Goal: Information Seeking & Learning: Check status

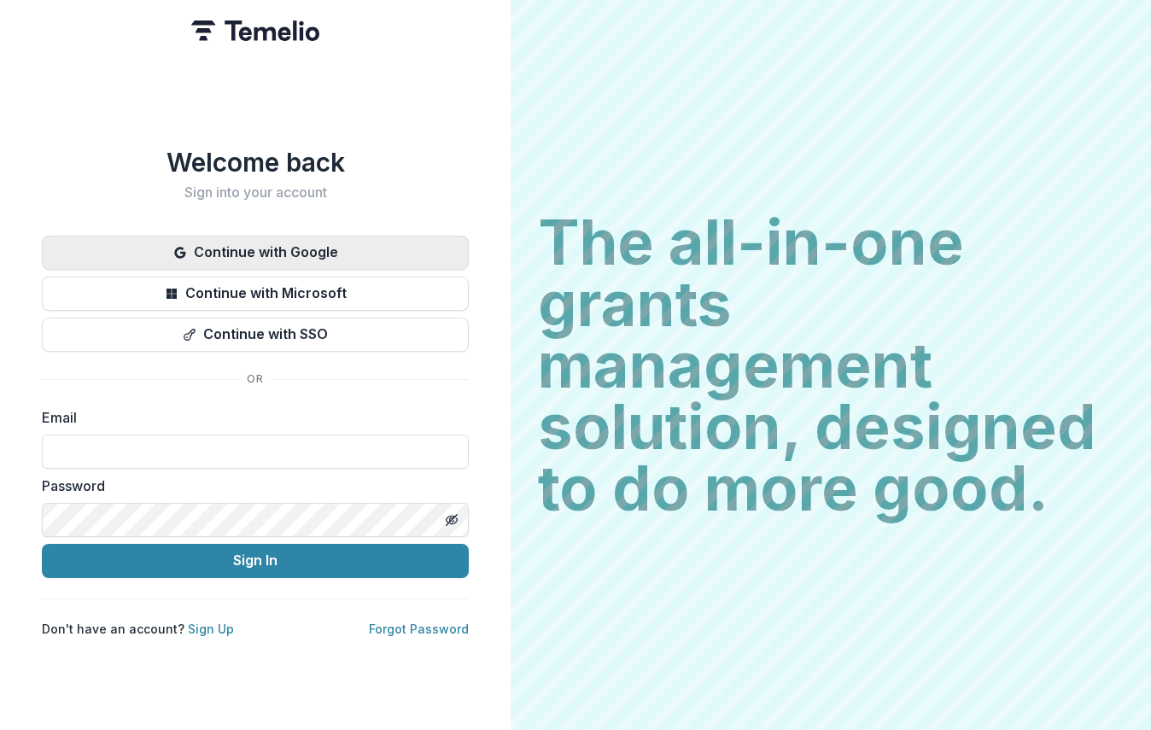
click at [447, 249] on button "Continue with Google" at bounding box center [255, 253] width 427 height 34
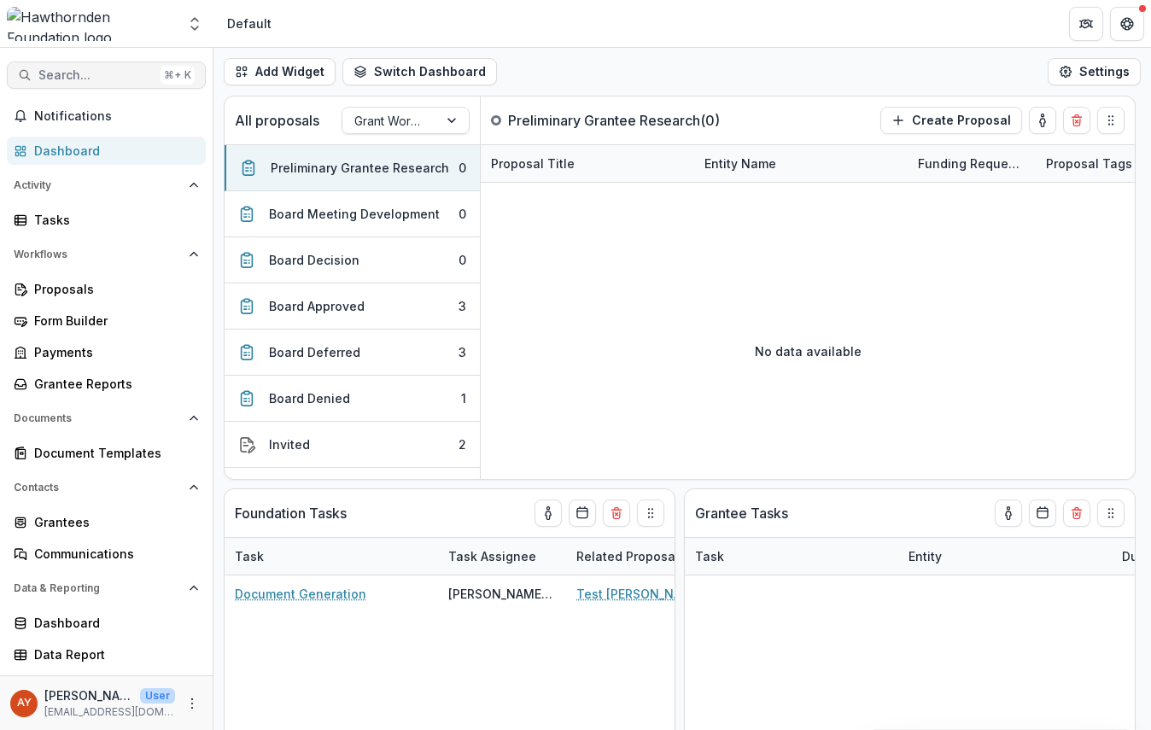
click at [90, 77] on span "Search..." at bounding box center [95, 75] width 115 height 15
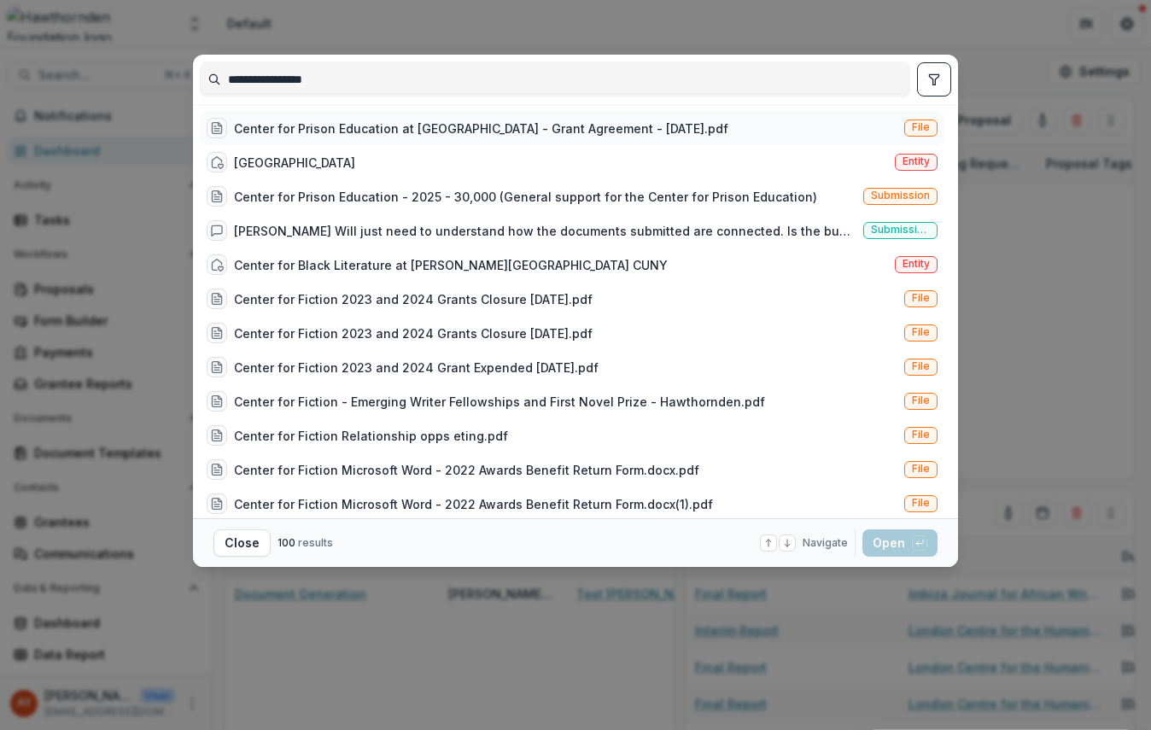
type input "**********"
click at [452, 118] on div "Center for Prison Education at Wesleyan University - Grant Agreement - 2025-05-…" at bounding box center [468, 128] width 522 height 20
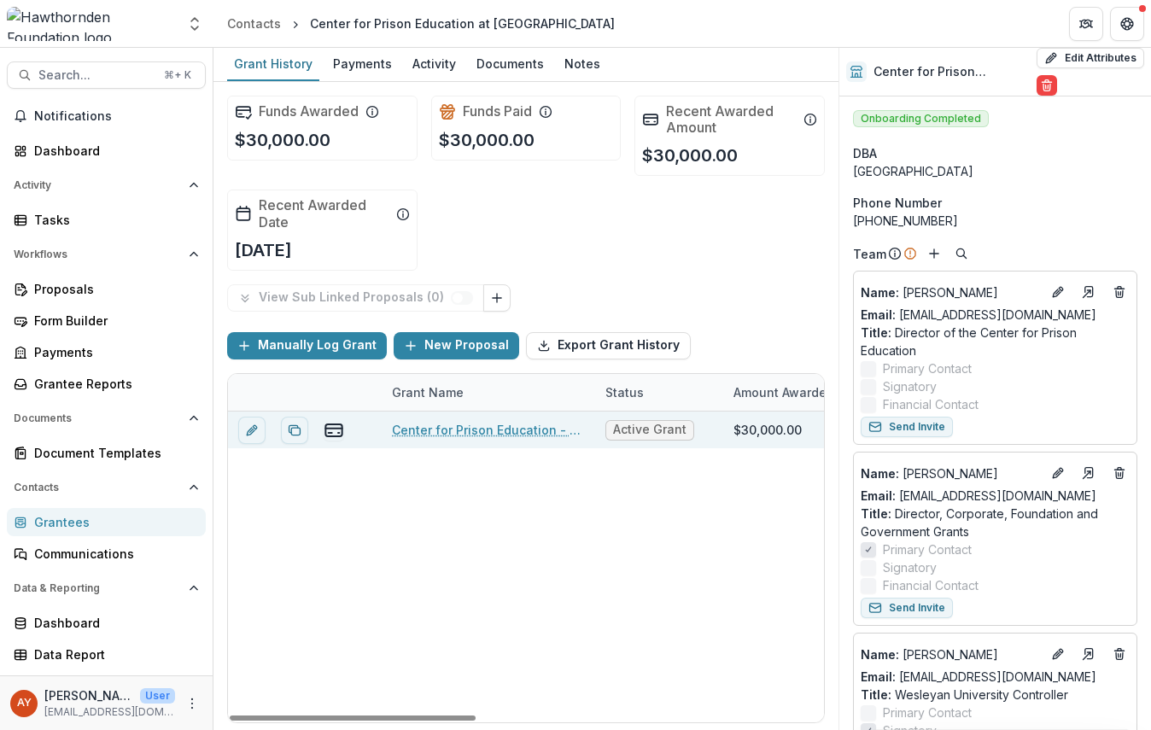
click at [526, 430] on link "Center for Prison Education - 2025 - 30,000" at bounding box center [488, 430] width 193 height 18
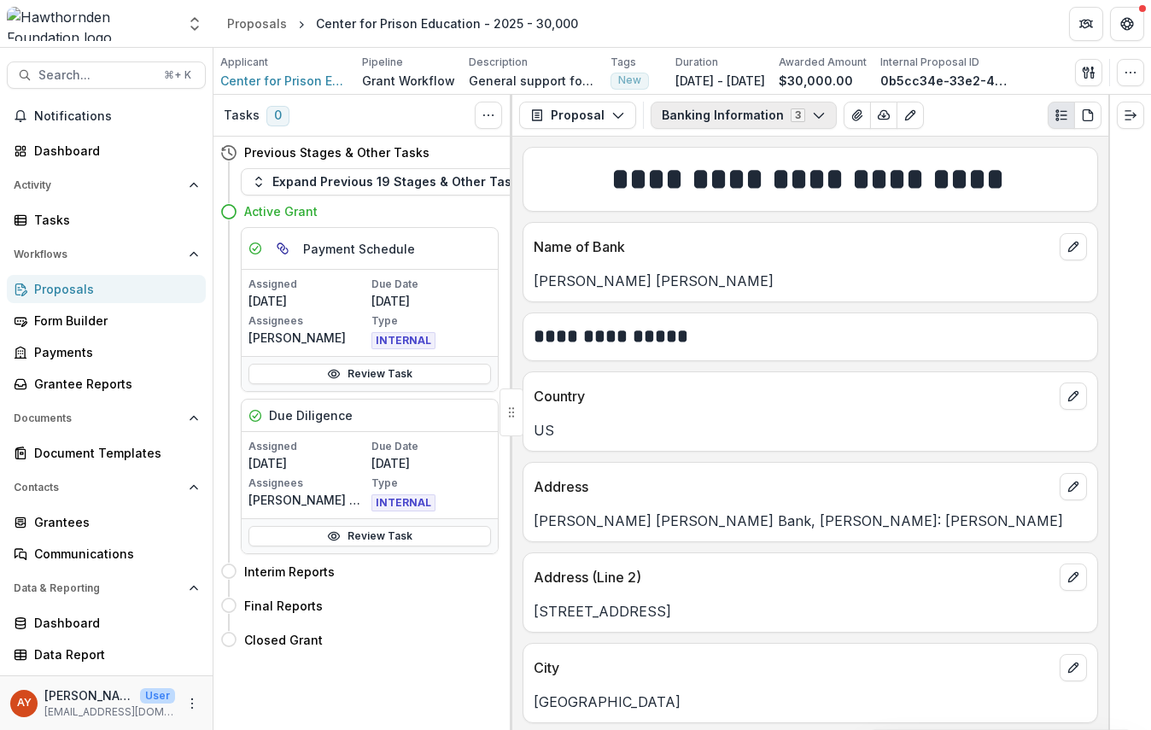
click at [710, 110] on button "Banking Information 3" at bounding box center [743, 115] width 186 height 27
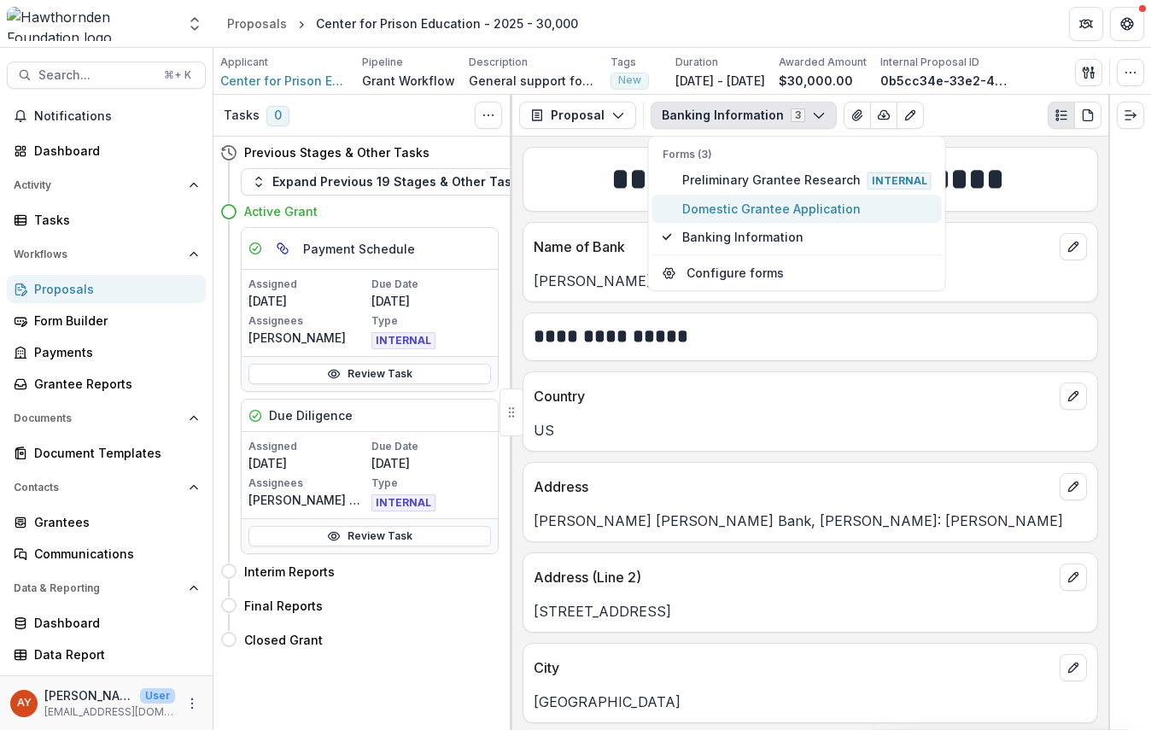
click at [794, 208] on span "Domestic Grantee Application" at bounding box center [806, 209] width 249 height 18
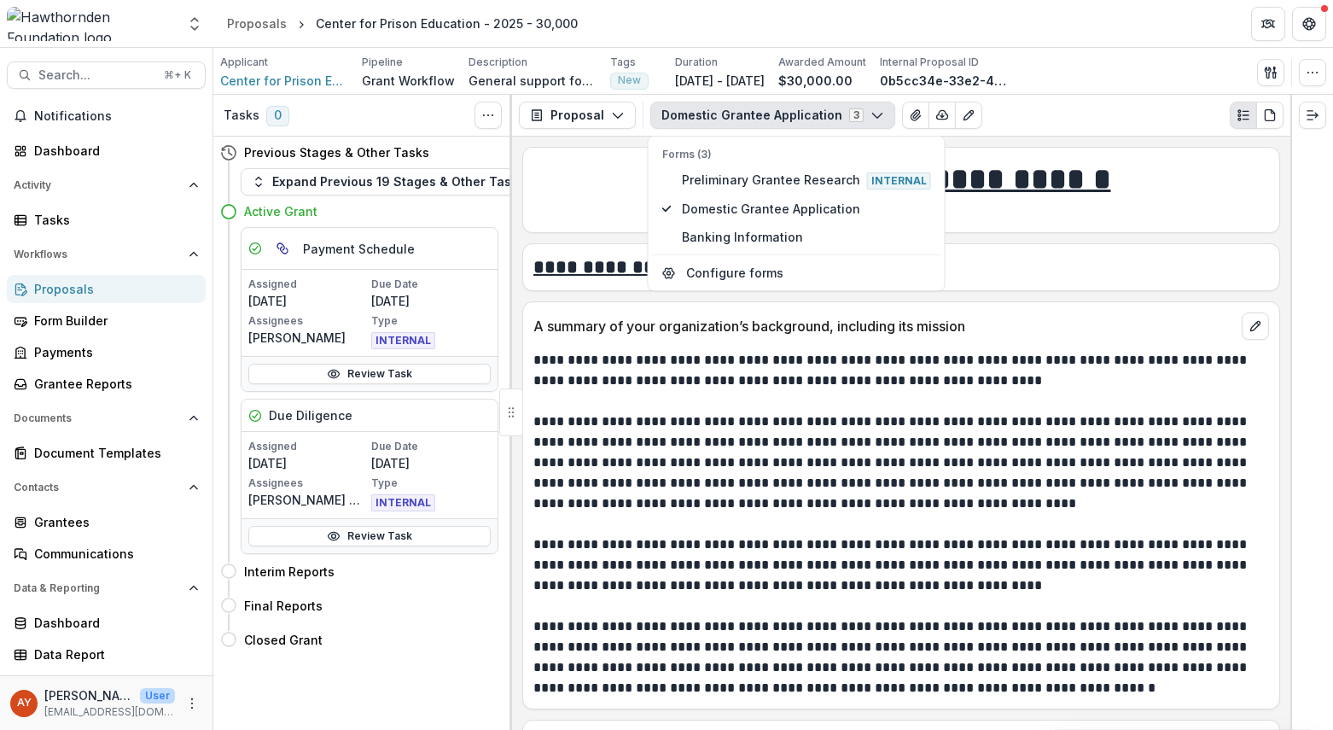
click at [951, 428] on p "**********" at bounding box center [899, 462] width 731 height 102
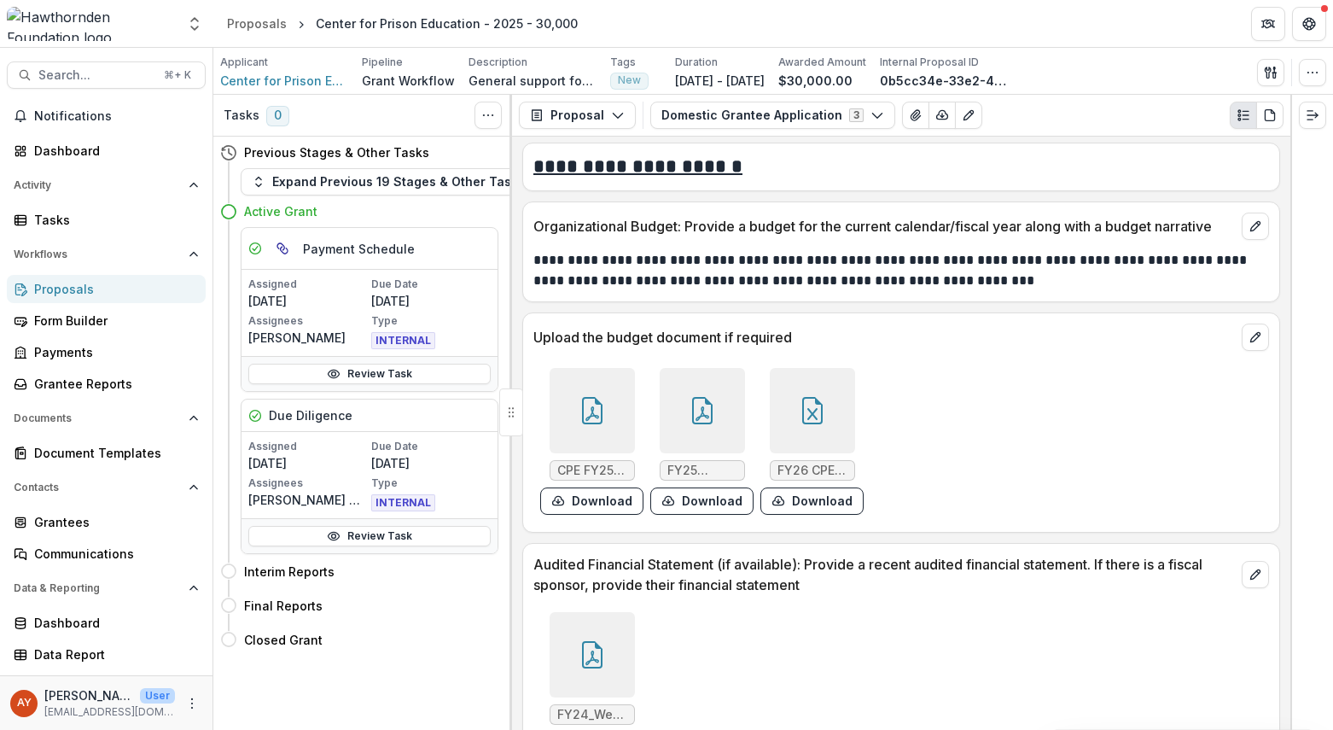
scroll to position [2581, 0]
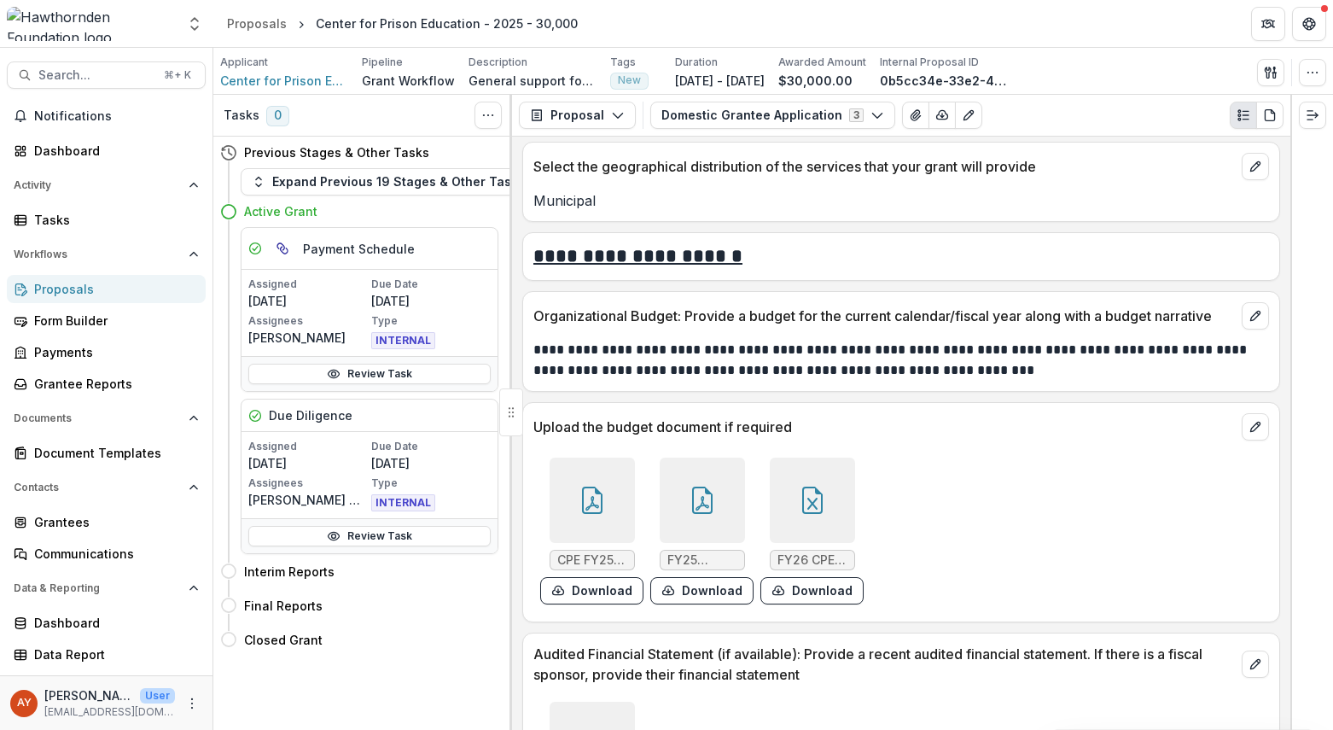
click at [723, 483] on div at bounding box center [702, 500] width 85 height 85
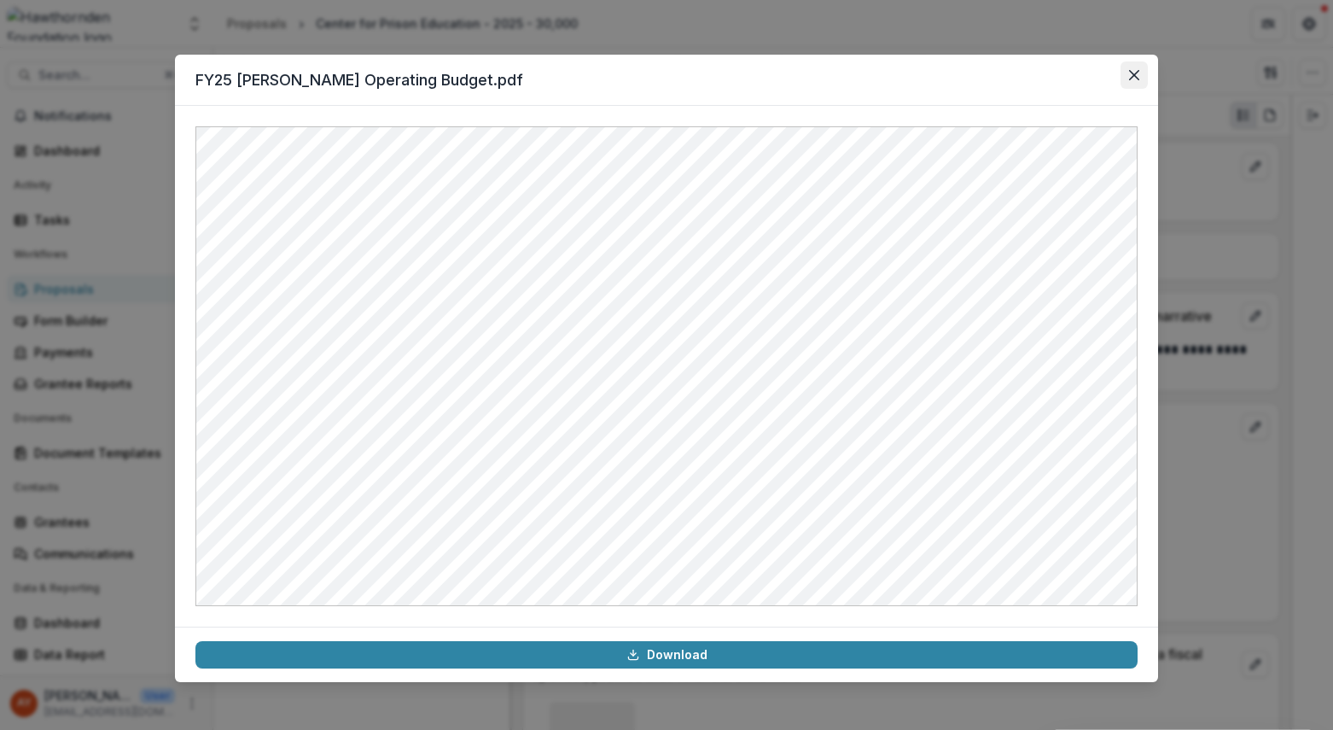
click at [1134, 71] on icon "Close" at bounding box center [1134, 75] width 10 height 10
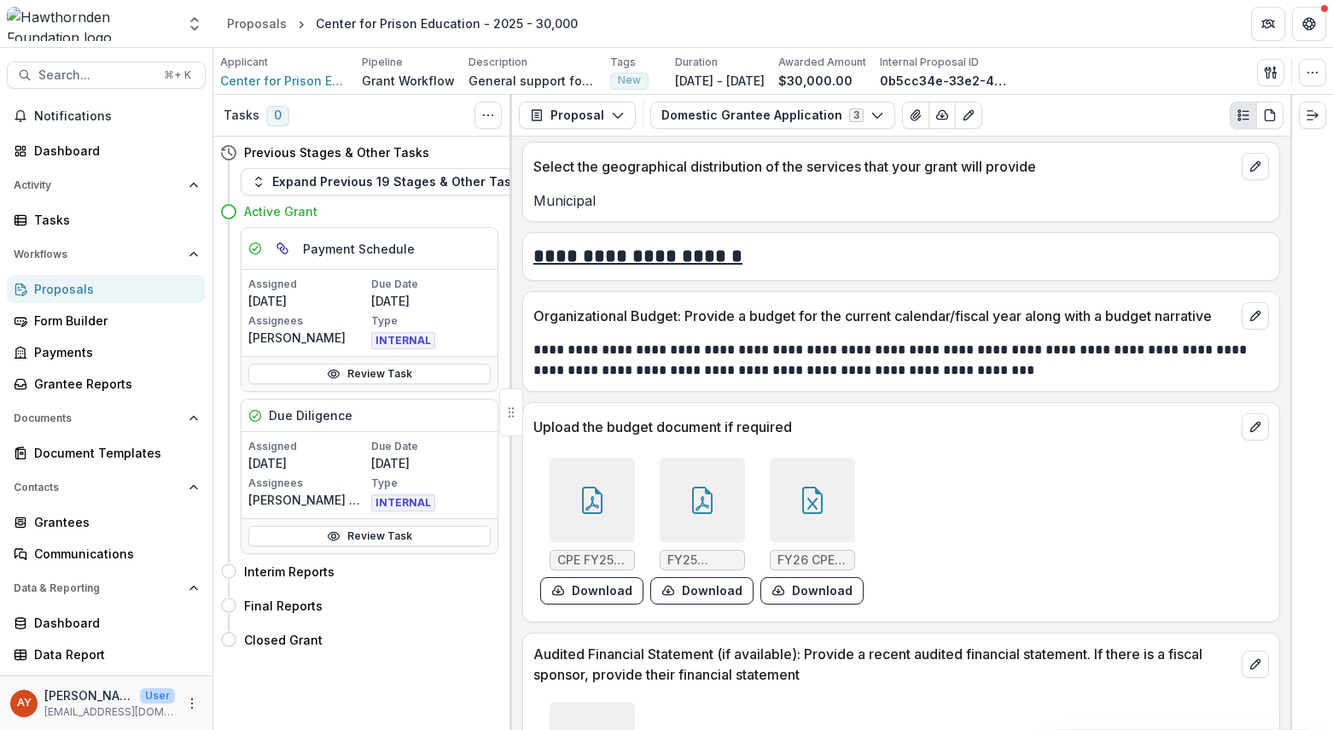
click at [105, 299] on link "Proposals" at bounding box center [106, 289] width 199 height 28
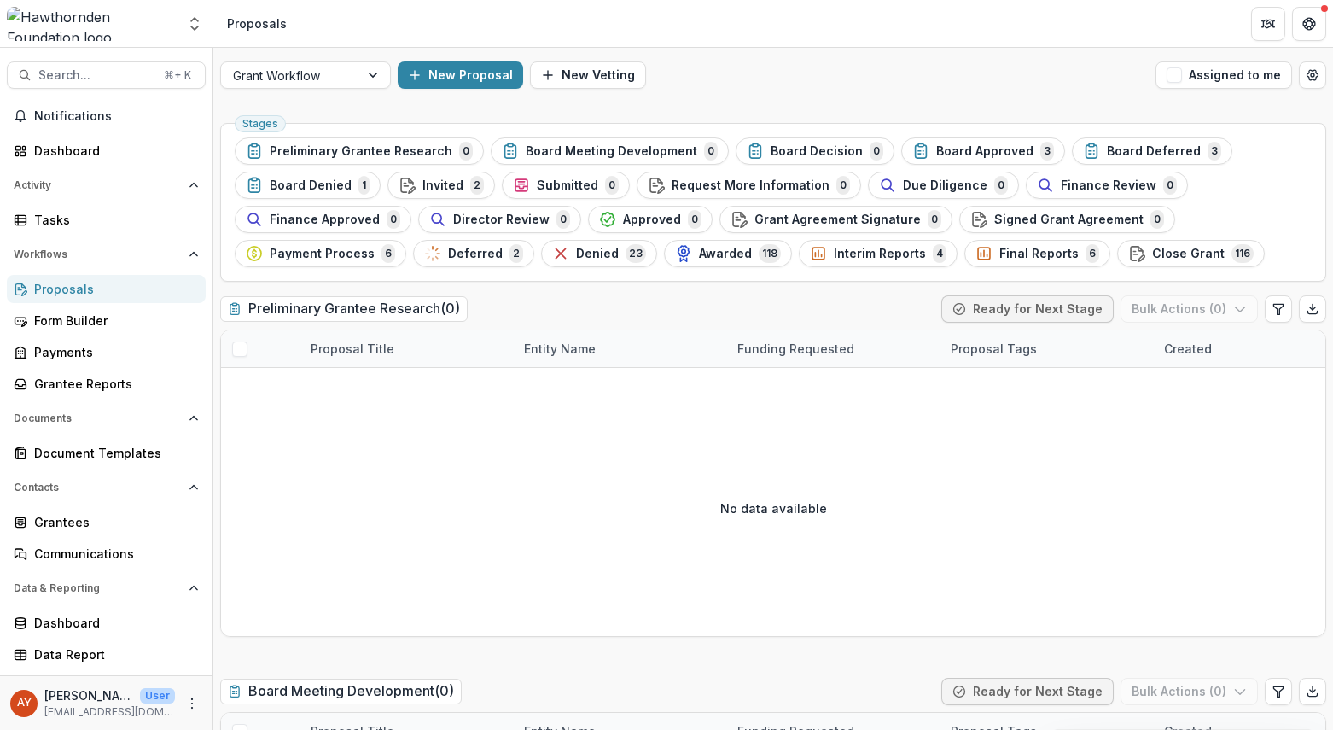
click at [470, 188] on span "2" at bounding box center [477, 185] width 14 height 19
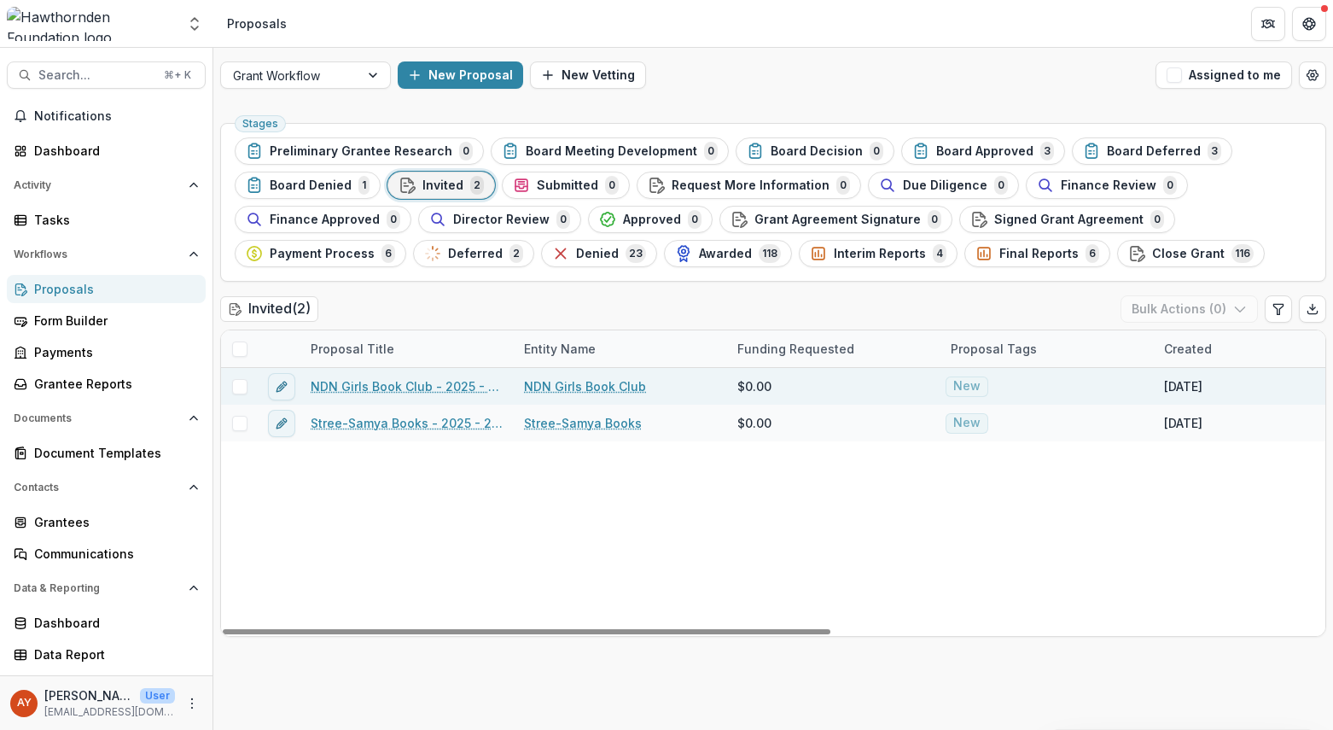
click at [394, 389] on link "NDN Girls Book Club - 2025 - 15,000" at bounding box center [407, 386] width 193 height 18
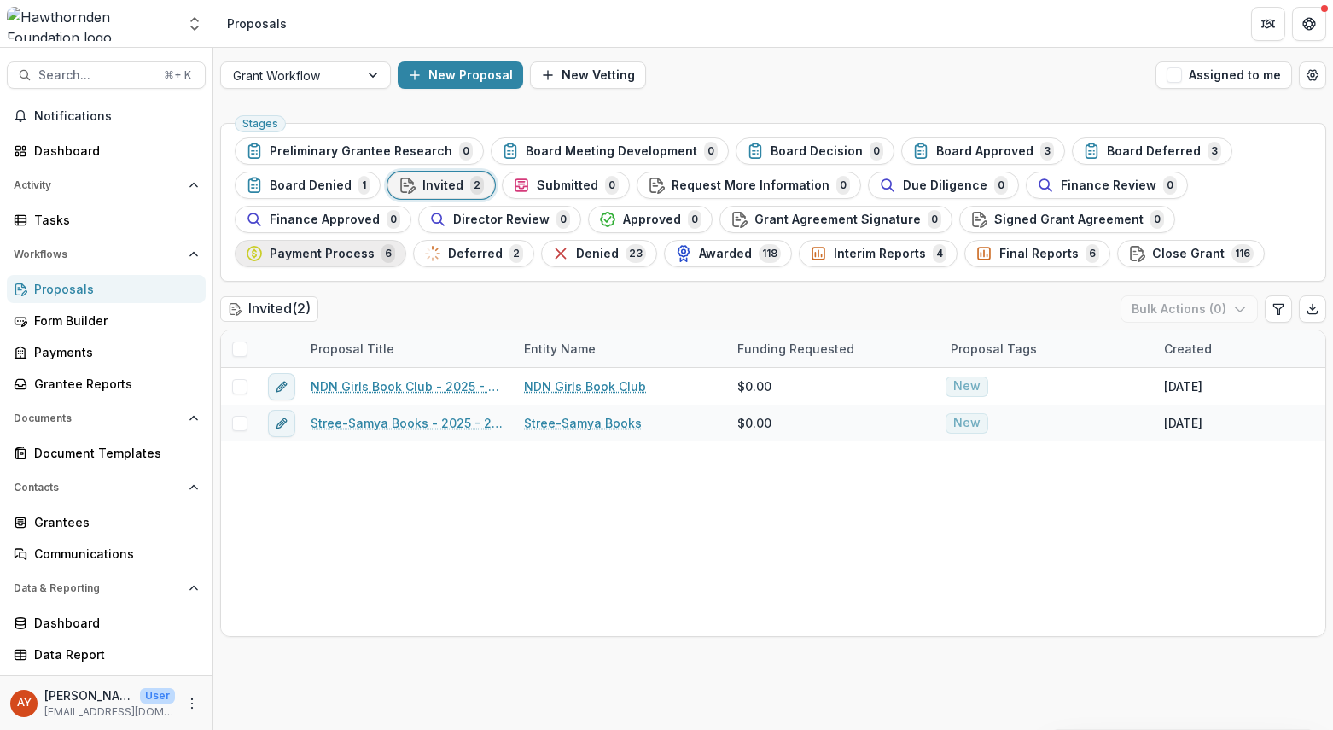
click at [368, 253] on span "Payment Process" at bounding box center [322, 254] width 105 height 15
